Goal: Task Accomplishment & Management: Manage account settings

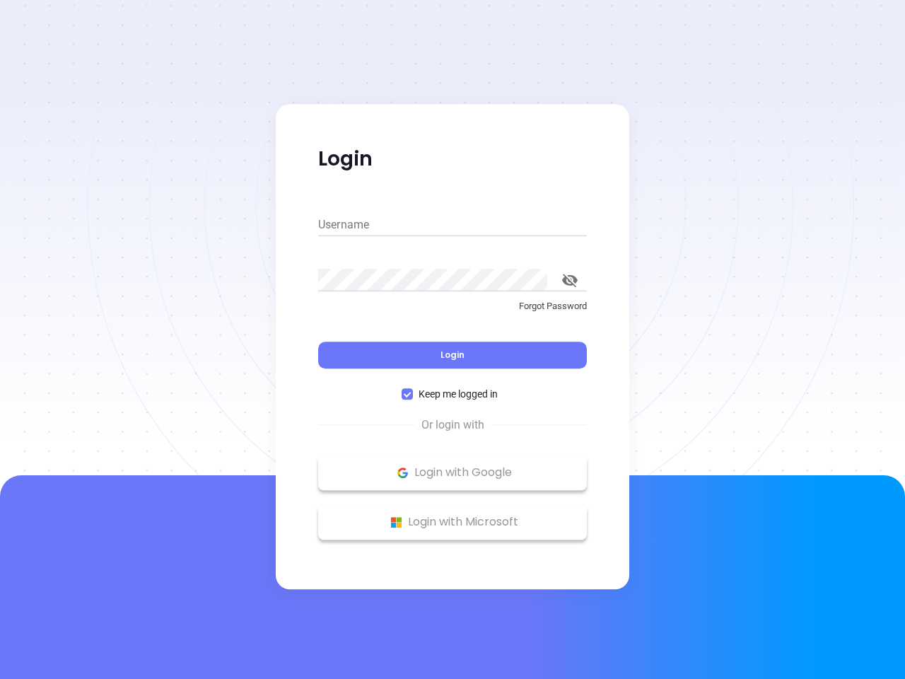
click at [453, 340] on div "Login" at bounding box center [452, 347] width 269 height 44
click at [453, 225] on input "Username" at bounding box center [452, 225] width 269 height 23
click at [570, 280] on icon "toggle password visibility" at bounding box center [570, 280] width 16 height 13
click at [453, 355] on span "Login" at bounding box center [453, 355] width 24 height 12
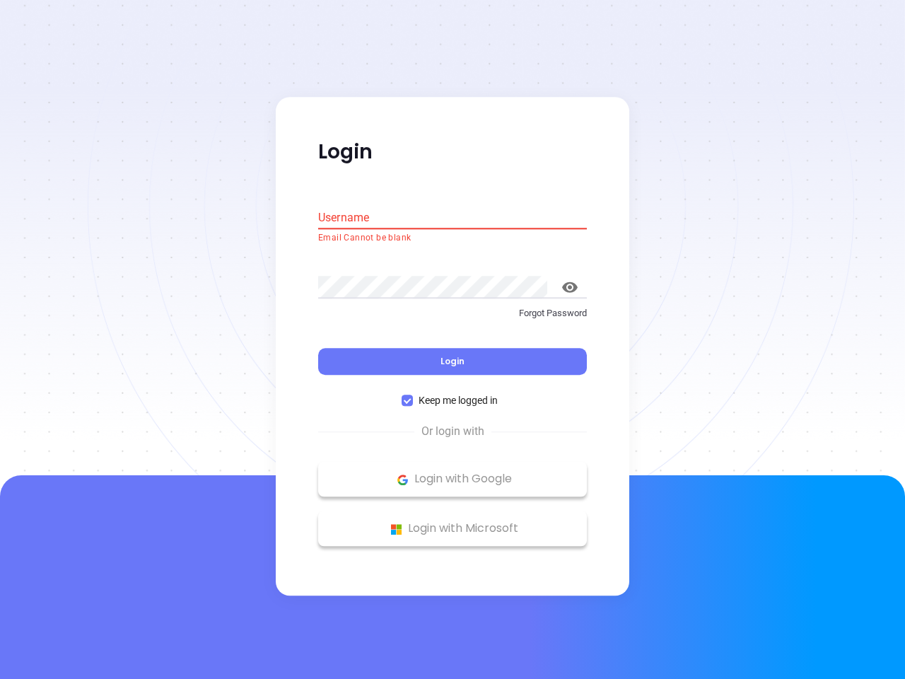
click at [453, 394] on span "Keep me logged in" at bounding box center [458, 401] width 91 height 16
click at [413, 395] on input "Keep me logged in" at bounding box center [407, 400] width 11 height 11
checkbox input "false"
click at [453, 473] on p "Login with Google" at bounding box center [452, 479] width 255 height 21
click at [453, 522] on p "Login with Microsoft" at bounding box center [452, 529] width 255 height 21
